Goal: Task Accomplishment & Management: Use online tool/utility

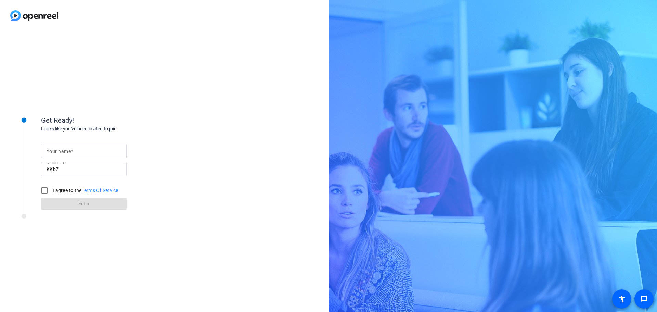
click at [56, 151] on mat-label "Your name" at bounding box center [59, 150] width 24 height 5
click at [56, 151] on input "Your name" at bounding box center [84, 151] width 75 height 8
type input "[PERSON_NAME]"
click at [43, 188] on input "I agree to the Terms Of Service" at bounding box center [45, 190] width 14 height 14
checkbox input "true"
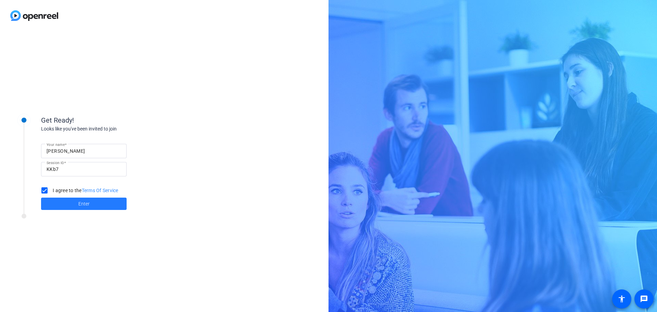
click at [74, 210] on span at bounding box center [84, 203] width 86 height 16
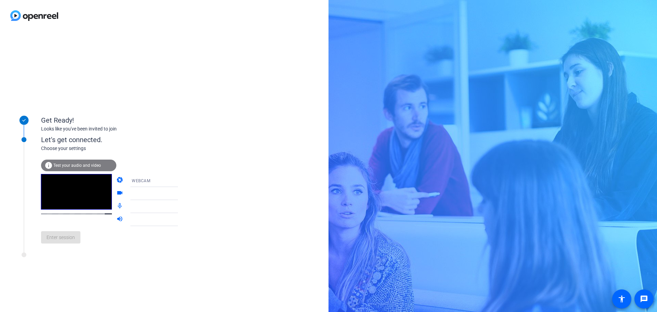
click at [65, 163] on span "Test your audio and video" at bounding box center [77, 165] width 48 height 5
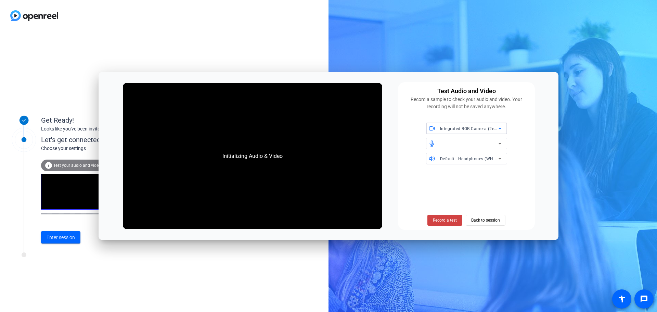
click at [497, 142] on icon at bounding box center [500, 143] width 8 height 8
click at [500, 143] on icon at bounding box center [500, 143] width 8 height 8
click at [499, 144] on icon at bounding box center [499, 144] width 3 height 2
click at [436, 224] on span at bounding box center [444, 220] width 35 height 16
click at [454, 217] on span "Stop Testing (4s)" at bounding box center [444, 220] width 31 height 6
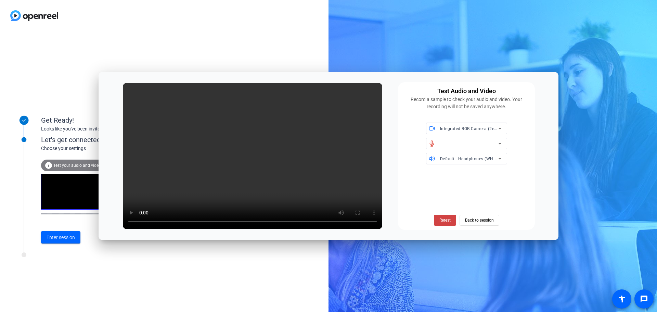
click at [502, 140] on icon at bounding box center [500, 143] width 8 height 8
click at [480, 220] on span "Back to session" at bounding box center [479, 219] width 29 height 13
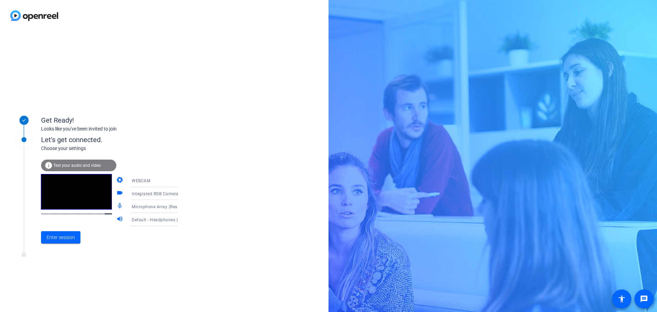
click at [157, 204] on span "Microphone Array (Realtek(R) Audio)" at bounding box center [168, 206] width 73 height 5
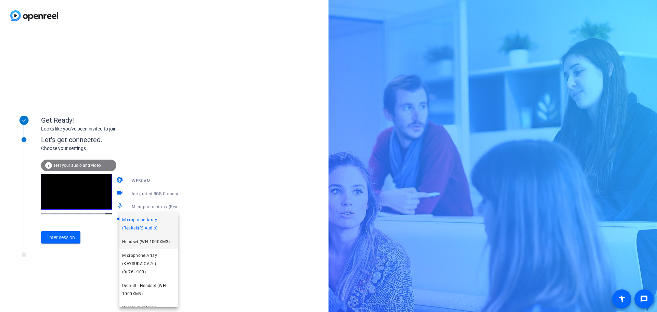
click at [158, 243] on span "Headset (WH-1000XM3)" at bounding box center [146, 241] width 48 height 8
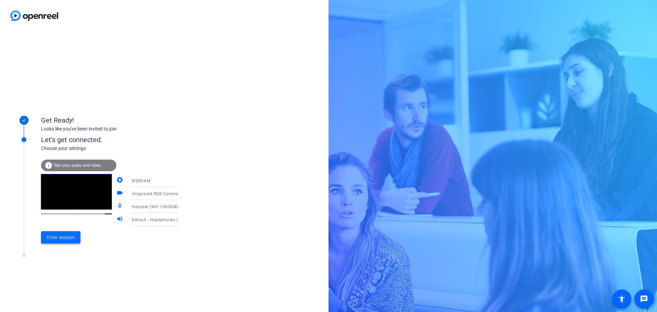
click at [46, 234] on span at bounding box center [60, 237] width 39 height 16
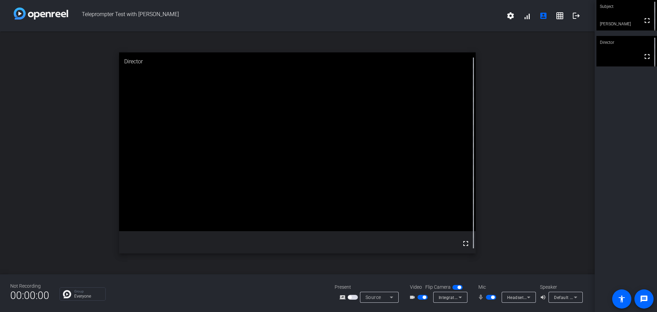
click at [389, 296] on icon at bounding box center [391, 297] width 8 height 8
click at [292, 286] on div at bounding box center [328, 156] width 657 height 312
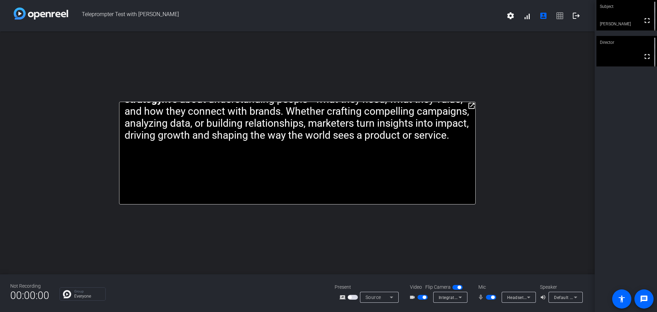
drag, startPoint x: 473, startPoint y: 105, endPoint x: 480, endPoint y: 83, distance: 23.0
click at [480, 81] on div "open_in_new Being a marketer means living at the intersection of creativity and…" at bounding box center [297, 152] width 595 height 243
click at [473, 104] on mat-icon "open_in_new" at bounding box center [471, 106] width 8 height 8
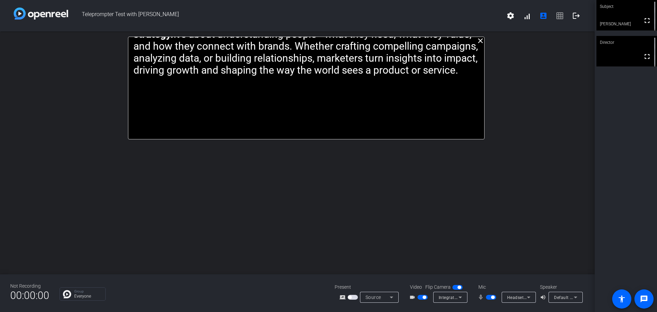
drag, startPoint x: 374, startPoint y: 38, endPoint x: 383, endPoint y: 38, distance: 8.9
click at [383, 38] on p "Being a marketer means living at the intersection of creativity and strategy. I…" at bounding box center [306, 46] width 346 height 60
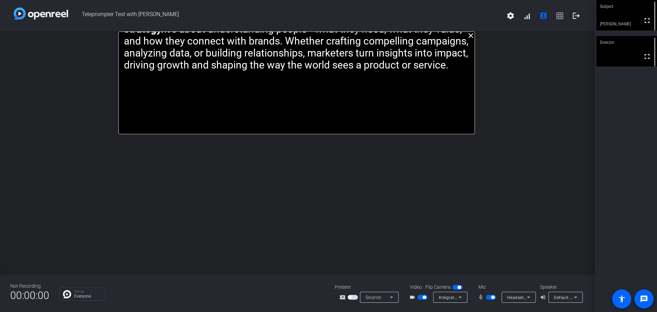
drag, startPoint x: 354, startPoint y: 63, endPoint x: 342, endPoint y: 27, distance: 37.5
click at [342, 27] on div "Teleprompter Test with Ashlee settings signal_cellular_alt account_box grid_on …" at bounding box center [297, 156] width 595 height 312
drag, startPoint x: 339, startPoint y: 33, endPoint x: 345, endPoint y: 33, distance: 5.5
click at [345, 33] on p "Being a marketer means living at the intersection of creativity and strategy. I…" at bounding box center [300, 41] width 346 height 60
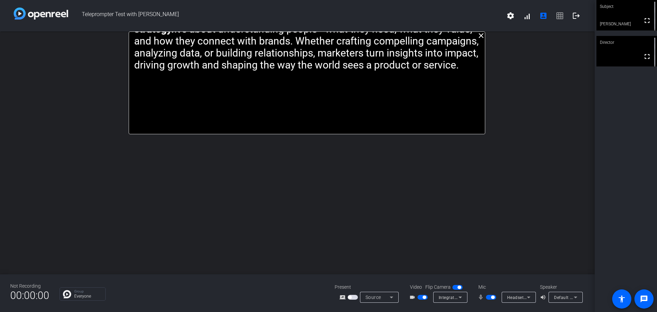
drag, startPoint x: 355, startPoint y: 33, endPoint x: 363, endPoint y: 33, distance: 7.2
click at [363, 33] on p "Being a marketer means living at the intersection of creativity and strategy. I…" at bounding box center [307, 41] width 346 height 60
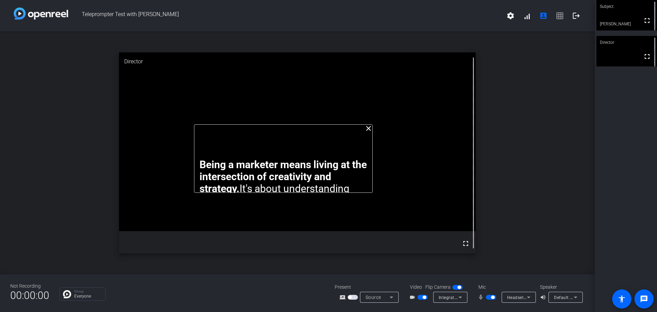
drag, startPoint x: 391, startPoint y: 54, endPoint x: 367, endPoint y: 146, distance: 95.3
click at [367, 146] on div "Being a marketer means living at the intersection of creativity and strategy. I…" at bounding box center [283, 158] width 178 height 68
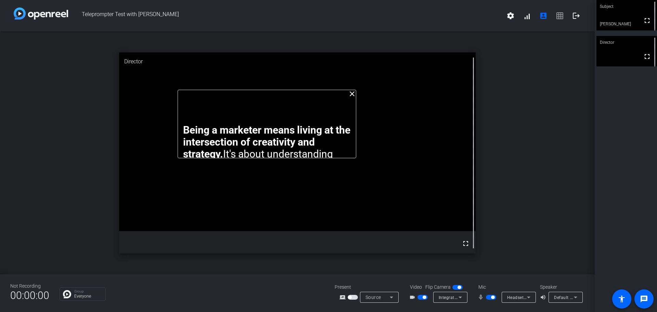
drag, startPoint x: 196, startPoint y: 125, endPoint x: 180, endPoint y: 90, distance: 38.3
click at [180, 90] on div "Being a marketer means living at the intersection of creativity and strategy. I…" at bounding box center [267, 124] width 178 height 68
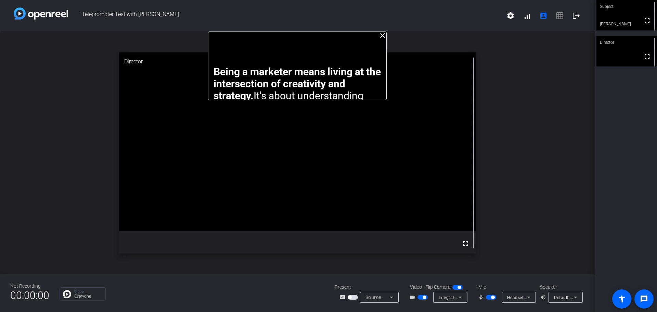
drag, startPoint x: 353, startPoint y: 157, endPoint x: 384, endPoint y: 76, distance: 86.0
click at [384, 76] on div "Being a marketer means living at the intersection of creativity and strategy. I…" at bounding box center [297, 132] width 178 height 132
drag, startPoint x: 291, startPoint y: 53, endPoint x: 295, endPoint y: 15, distance: 38.5
click at [295, 15] on div "Teleprompter Test with Ashlee settings signal_cellular_alt account_box grid_on …" at bounding box center [297, 156] width 595 height 312
drag, startPoint x: 387, startPoint y: 68, endPoint x: 382, endPoint y: 65, distance: 5.7
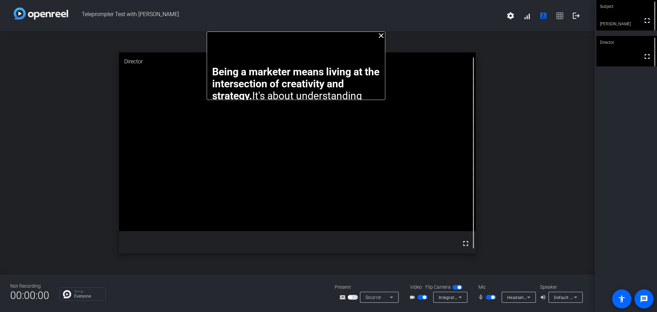
click at [382, 65] on div "Being a marketer means living at the intersection of creativity and strategy. I…" at bounding box center [296, 65] width 178 height 68
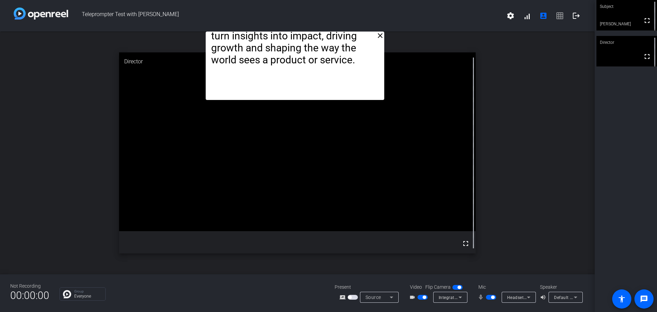
drag, startPoint x: 305, startPoint y: 48, endPoint x: 304, endPoint y: 34, distance: 14.1
drag, startPoint x: 329, startPoint y: 89, endPoint x: 336, endPoint y: 21, distance: 68.8
click at [336, 21] on div "Teleprompter Test with Ashlee settings signal_cellular_alt account_box grid_on …" at bounding box center [297, 156] width 595 height 312
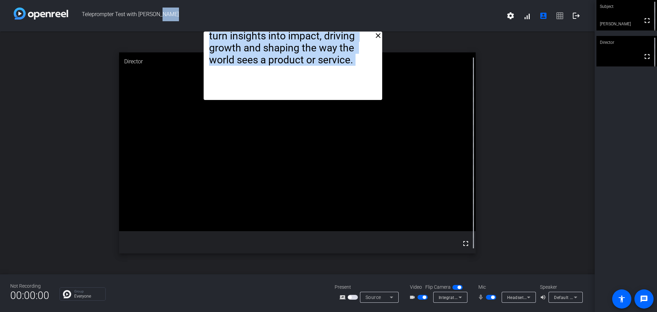
click at [346, 63] on p "Being a marketer means living at the intersection of creativity and strategy. I…" at bounding box center [292, 0] width 167 height 132
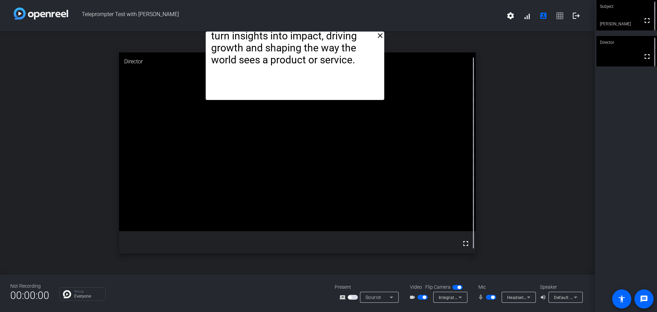
drag, startPoint x: 275, startPoint y: 73, endPoint x: 278, endPoint y: 53, distance: 20.0
click at [278, 53] on p "Being a marketer means living at the intersection of creativity and strategy. I…" at bounding box center [294, 0] width 167 height 132
drag, startPoint x: 266, startPoint y: 70, endPoint x: 267, endPoint y: 52, distance: 18.1
click at [267, 52] on p "Being a marketer means living at the intersection of creativity and strategy. I…" at bounding box center [294, 0] width 167 height 132
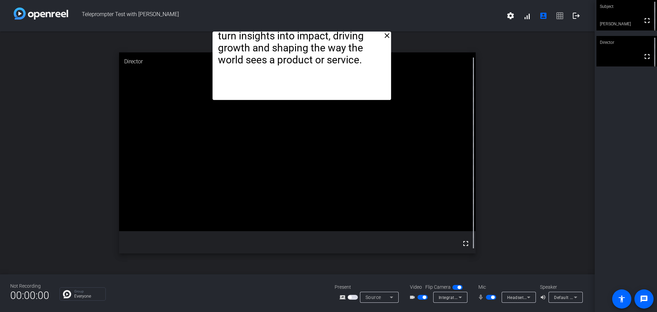
drag, startPoint x: 361, startPoint y: 70, endPoint x: 367, endPoint y: 55, distance: 16.7
click at [367, 55] on p "Being a marketer means living at the intersection of creativity and strategy. I…" at bounding box center [301, 0] width 167 height 132
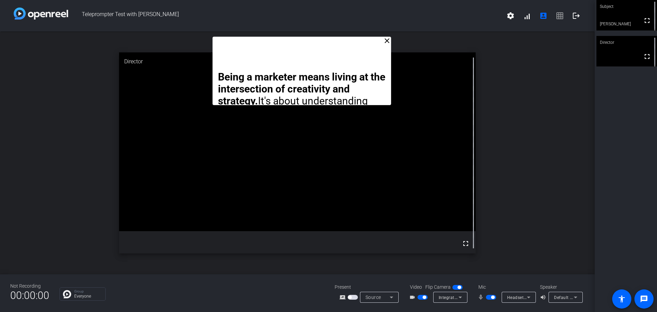
click at [388, 43] on mat-icon "close" at bounding box center [387, 41] width 8 height 8
